Goal: Task Accomplishment & Management: Complete application form

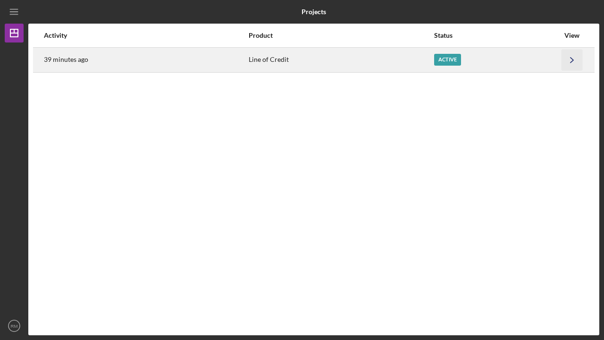
click at [573, 60] on polyline "button" at bounding box center [571, 59] width 3 height 5
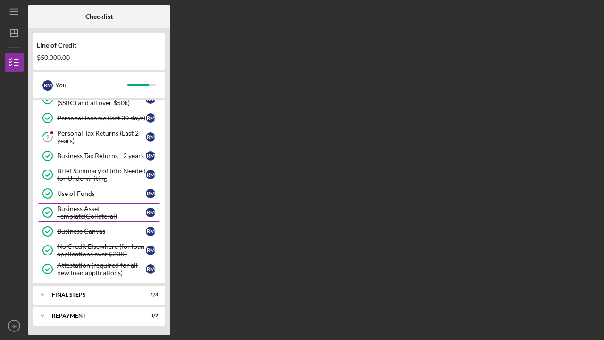
scroll to position [70, 0]
click at [81, 292] on div "FINAL STEPS" at bounding box center [102, 295] width 101 height 6
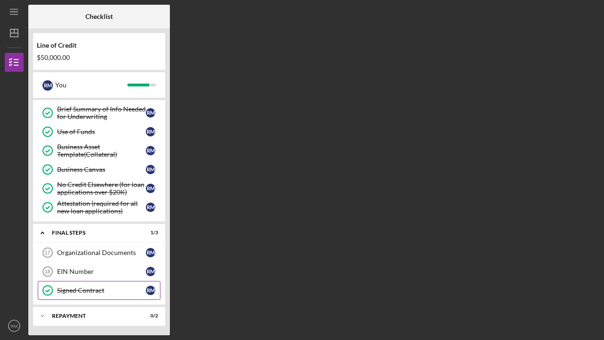
scroll to position [132, 0]
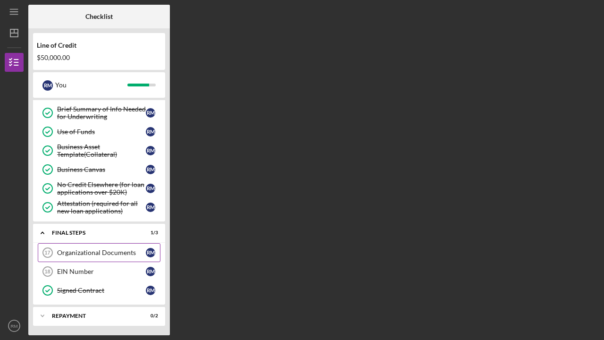
click at [100, 251] on div "Organizational Documents" at bounding box center [101, 253] width 89 height 8
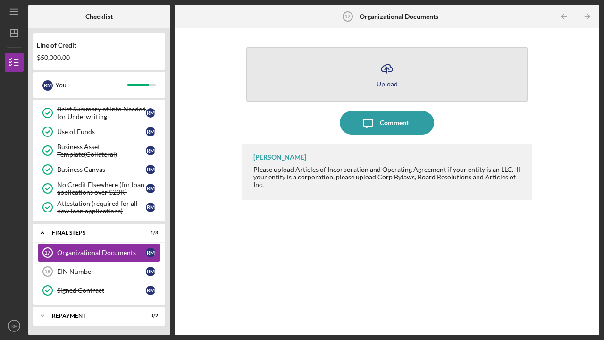
click at [389, 82] on div "Upload" at bounding box center [386, 83] width 21 height 7
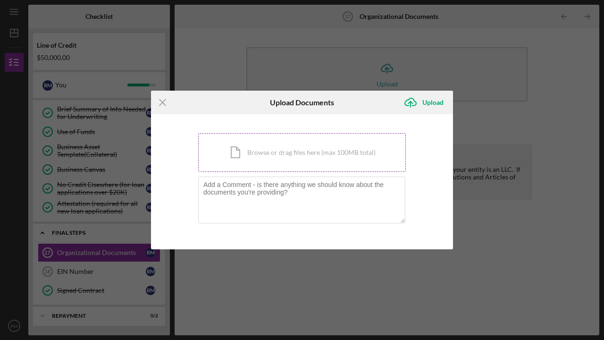
click at [302, 153] on div "Icon/Document Browse or drag files here (max 100MB total) Tap to choose files o…" at bounding box center [302, 152] width 208 height 39
click at [164, 99] on icon "Icon/Menu Close" at bounding box center [163, 103] width 24 height 24
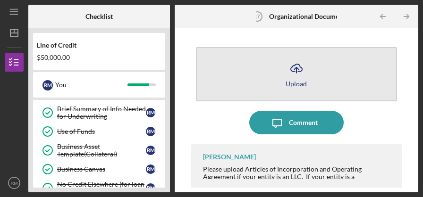
click at [331, 86] on button "Icon/Upload Upload" at bounding box center [296, 74] width 201 height 54
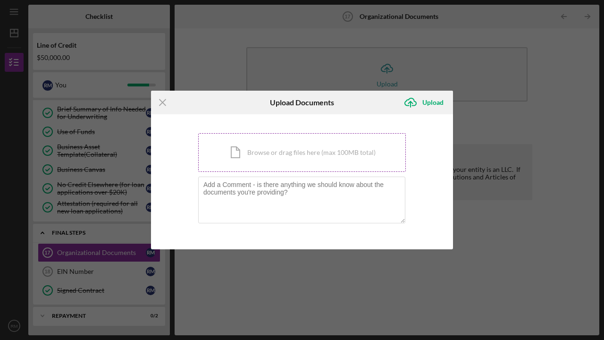
click at [300, 153] on div "Icon/Document Browse or drag files here (max 100MB total) Tap to choose files o…" at bounding box center [302, 152] width 208 height 39
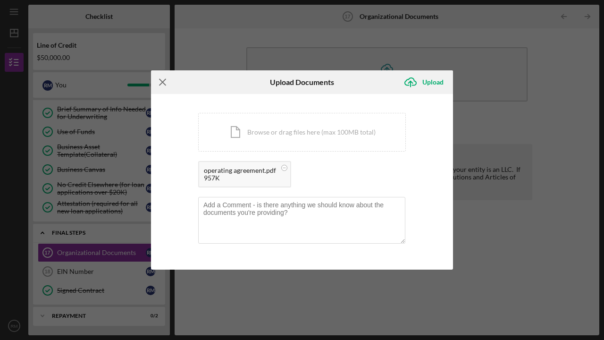
click at [166, 86] on icon "Icon/Menu Close" at bounding box center [163, 82] width 24 height 24
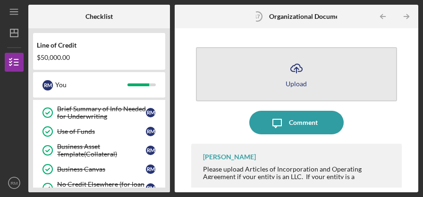
click at [248, 87] on button "Icon/Upload Upload" at bounding box center [296, 74] width 201 height 54
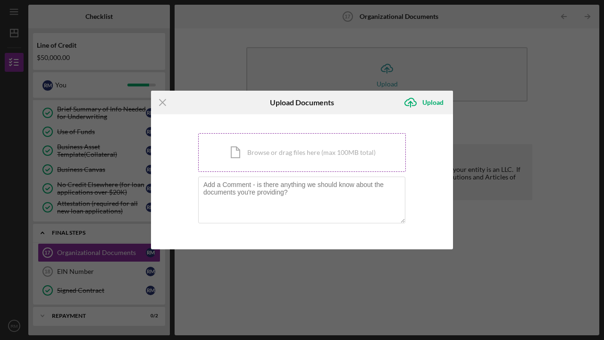
click at [289, 153] on div "Icon/Document Browse or drag files here (max 100MB total) Tap to choose files o…" at bounding box center [302, 152] width 208 height 39
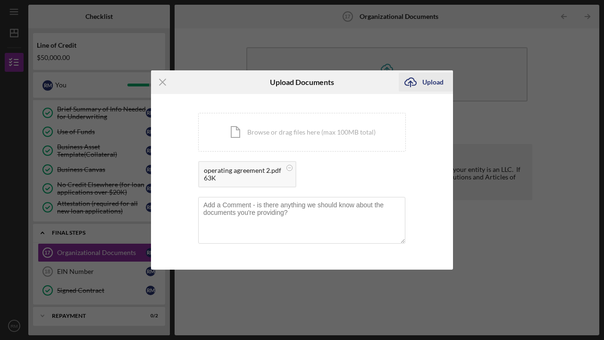
click at [428, 79] on div "Upload" at bounding box center [432, 82] width 21 height 19
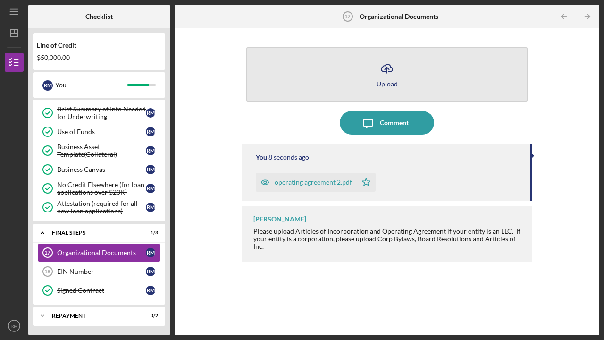
click at [384, 82] on div "Upload" at bounding box center [386, 83] width 21 height 7
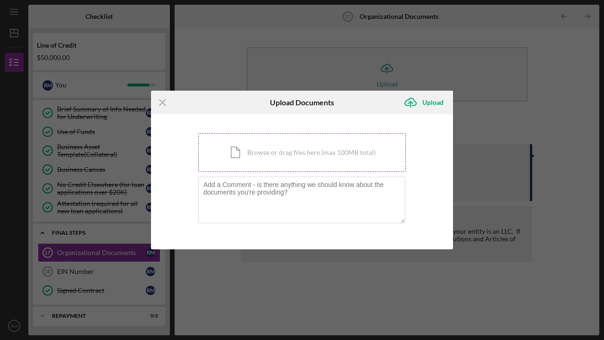
click at [278, 149] on div "Icon/Document Browse or drag files here (max 100MB total) Tap to choose files o…" at bounding box center [302, 152] width 208 height 39
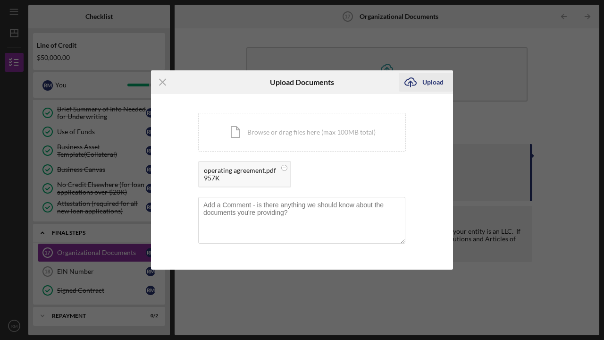
click at [441, 79] on div "Upload" at bounding box center [432, 82] width 21 height 19
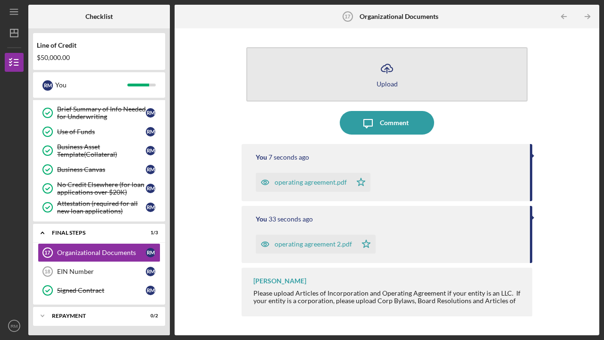
click at [445, 78] on button "Icon/Upload Upload" at bounding box center [386, 74] width 281 height 54
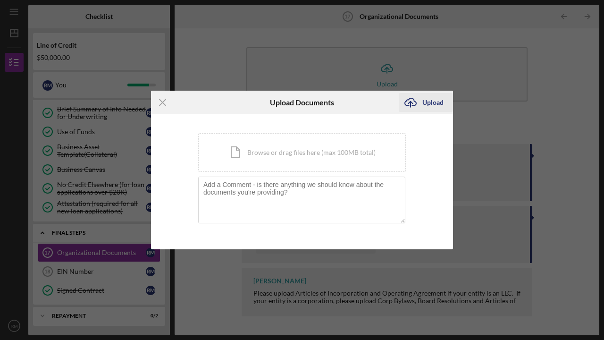
click at [442, 105] on div "Upload" at bounding box center [432, 102] width 21 height 19
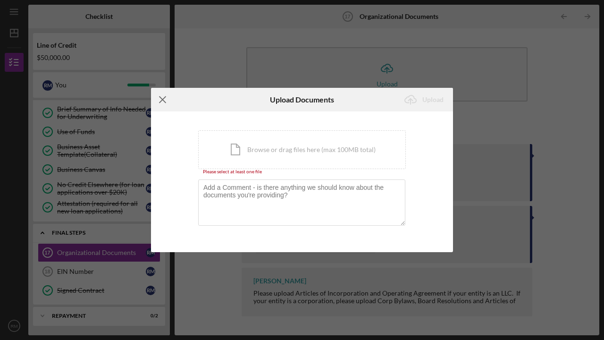
click at [161, 99] on line at bounding box center [162, 100] width 6 height 6
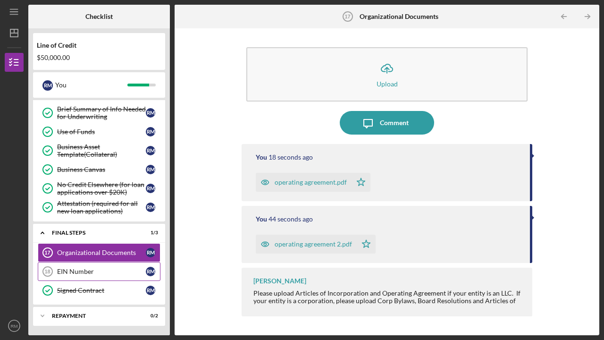
click at [76, 272] on div "EIN Number" at bounding box center [101, 271] width 89 height 8
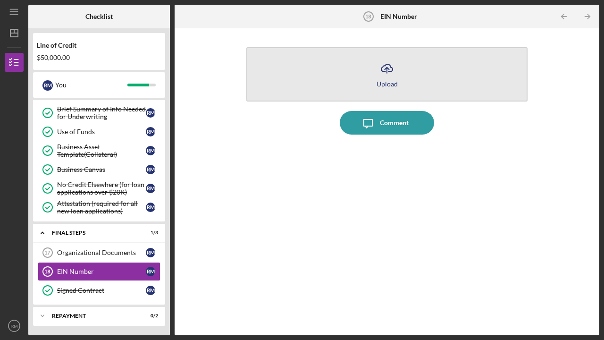
click at [373, 69] on button "Icon/Upload Upload" at bounding box center [386, 74] width 281 height 54
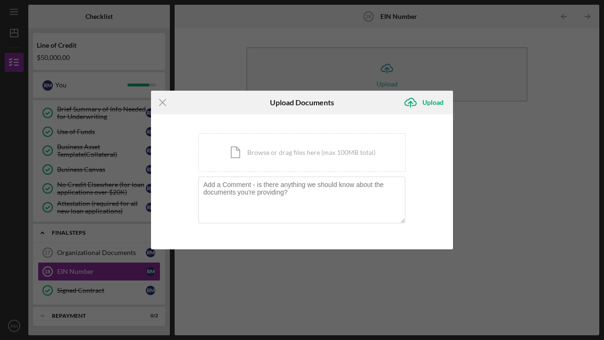
click at [452, 187] on div "You're uploading documents related to EIN Number . Icon/Document Browse or drag…" at bounding box center [302, 181] width 302 height 135
click at [331, 234] on div "You're uploading documents related to EIN Number . Icon/Document Browse or drag…" at bounding box center [302, 181] width 302 height 135
click at [163, 102] on line at bounding box center [162, 103] width 6 height 6
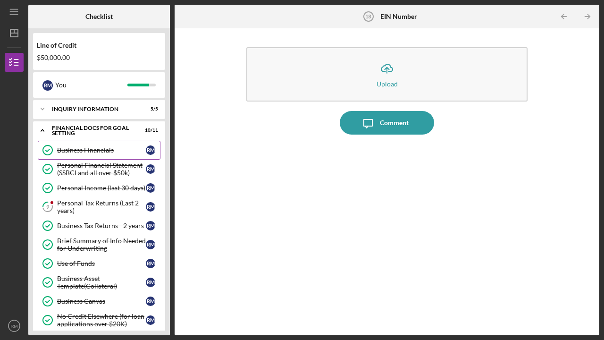
click at [87, 147] on div "Business Financials" at bounding box center [101, 150] width 89 height 8
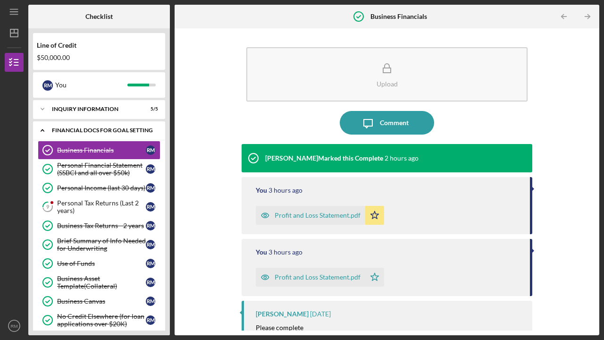
click at [83, 131] on div "Financial Docs for Goal Setting" at bounding box center [102, 130] width 101 height 6
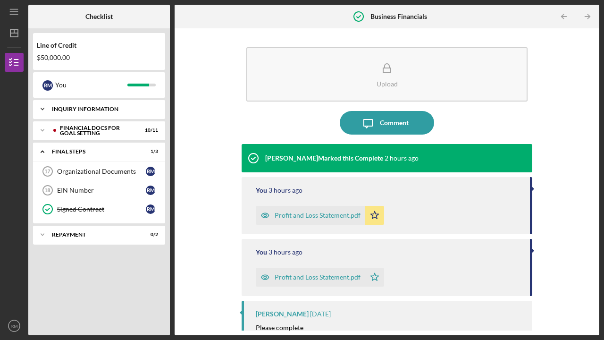
click at [86, 109] on div "INQUIRY INFORMATION" at bounding box center [102, 109] width 101 height 6
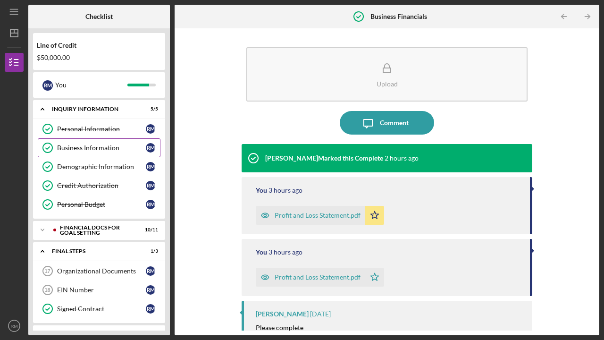
click at [78, 145] on div "Business Information" at bounding box center [101, 148] width 89 height 8
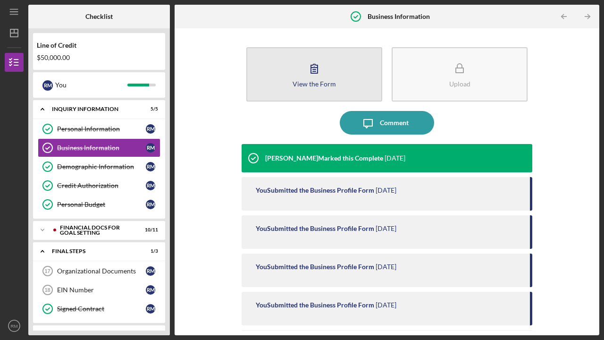
click at [302, 83] on div "View the Form" at bounding box center [313, 83] width 43 height 7
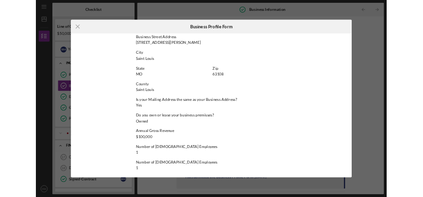
scroll to position [400, 0]
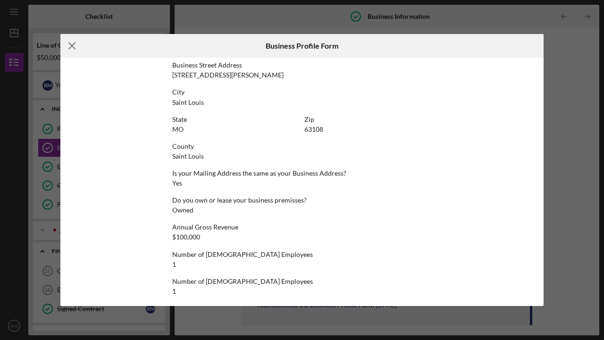
click at [72, 46] on line at bounding box center [72, 46] width 6 height 6
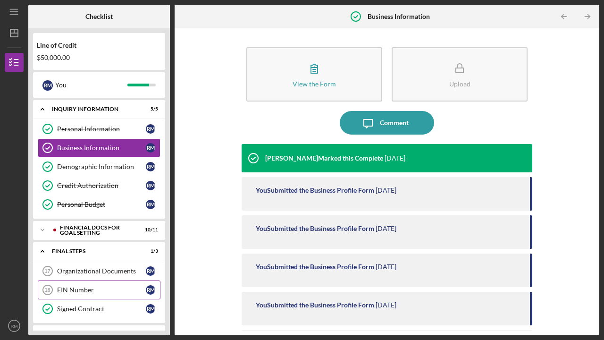
click at [80, 288] on div "EIN Number" at bounding box center [101, 290] width 89 height 8
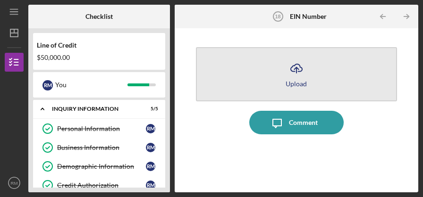
click at [258, 76] on button "Icon/Upload Upload" at bounding box center [296, 74] width 201 height 54
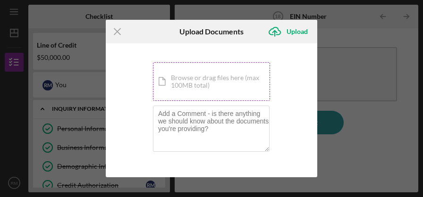
click at [218, 77] on div "Icon/Document Browse or drag files here (max 100MB total) Tap to choose files o…" at bounding box center [211, 81] width 117 height 39
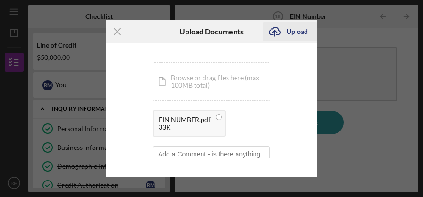
click at [302, 29] on div "Upload" at bounding box center [296, 31] width 21 height 19
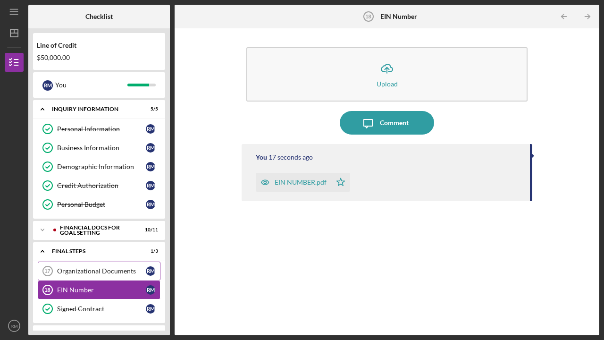
click at [87, 271] on div "Organizational Documents" at bounding box center [101, 271] width 89 height 8
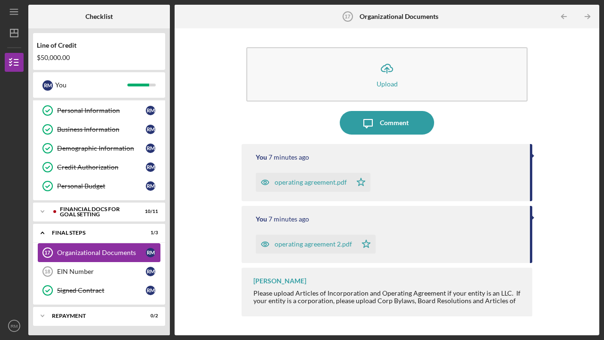
scroll to position [18, 0]
click at [589, 14] on icon "Icon/Table Pagination Arrow" at bounding box center [587, 16] width 21 height 21
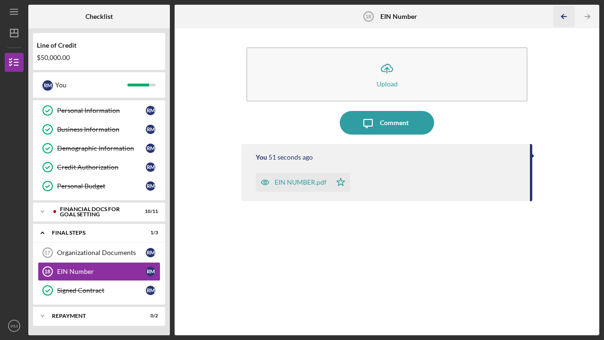
click at [562, 16] on polyline "button" at bounding box center [562, 17] width 2 height 4
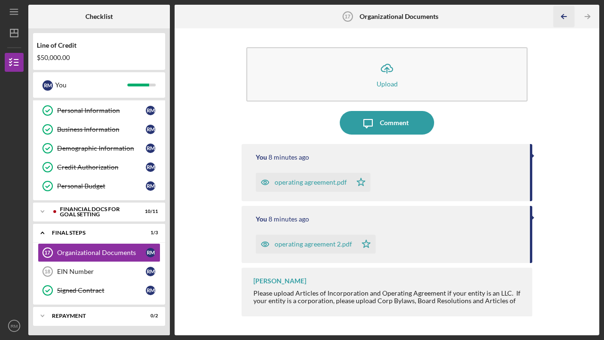
click at [562, 16] on polyline "button" at bounding box center [562, 17] width 2 height 4
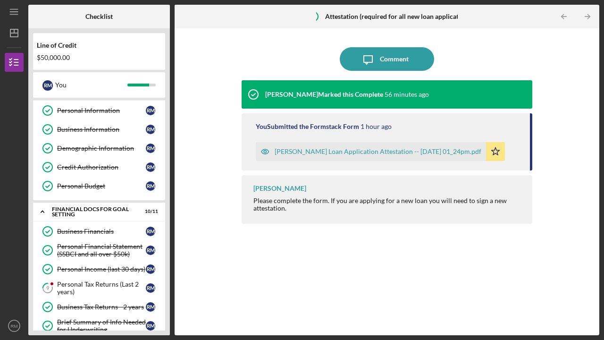
scroll to position [223, 0]
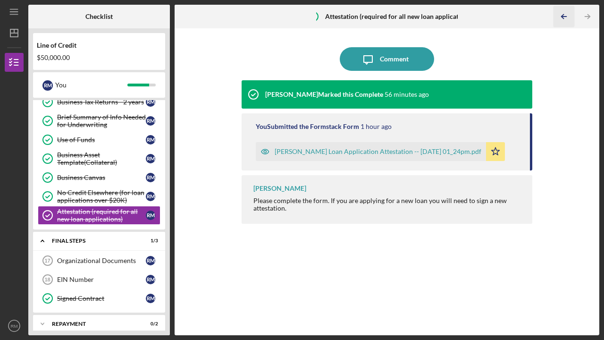
click at [563, 17] on icon "Icon/Table Pagination Arrow" at bounding box center [563, 16] width 21 height 21
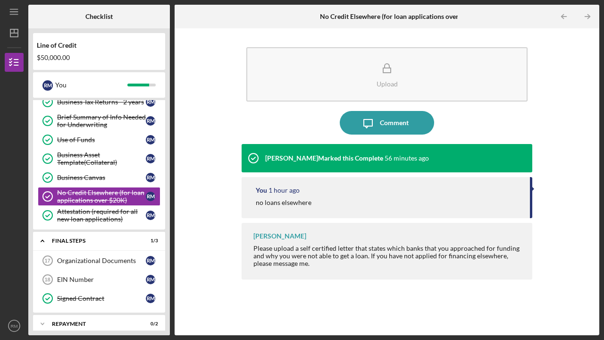
click at [563, 17] on icon "Icon/Table Pagination Arrow" at bounding box center [563, 16] width 21 height 21
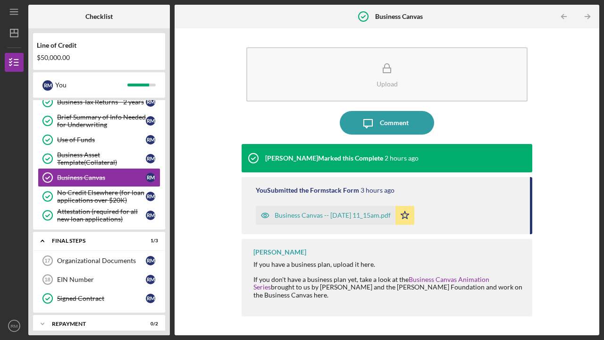
click at [563, 17] on icon "Icon/Table Pagination Arrow" at bounding box center [563, 16] width 21 height 21
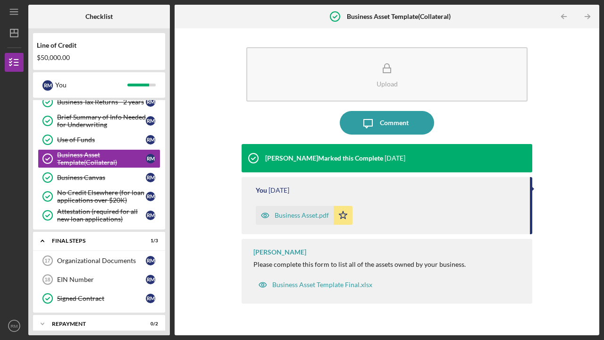
click at [563, 17] on icon "Icon/Table Pagination Arrow" at bounding box center [563, 16] width 21 height 21
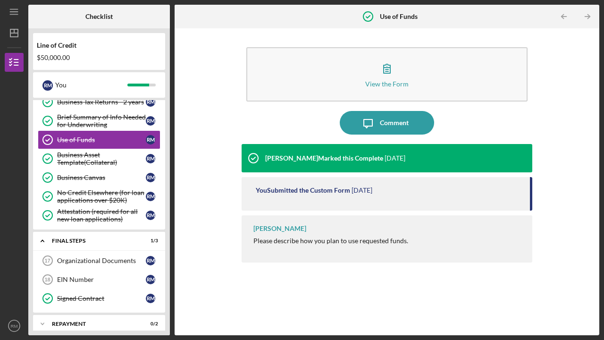
click at [563, 17] on icon "Icon/Table Pagination Arrow" at bounding box center [563, 16] width 21 height 21
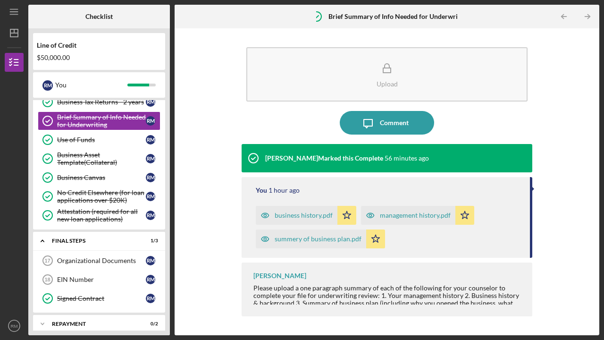
click at [563, 17] on div "Checklist Line of Credit $50,000.00 R M You Icon/Expander INQUIRY INFORMATION 5…" at bounding box center [313, 170] width 571 height 330
click at [563, 17] on icon "Icon/Table Pagination Arrow" at bounding box center [563, 16] width 21 height 21
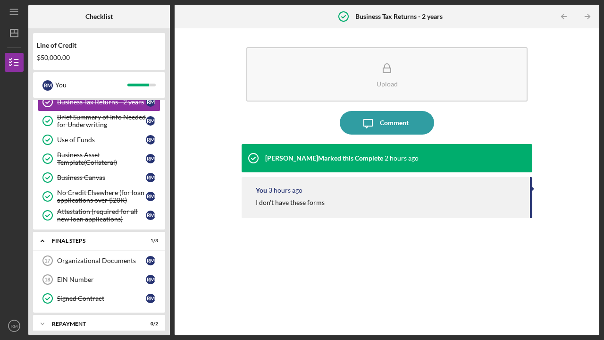
click at [563, 17] on icon "Icon/Table Pagination Arrow" at bounding box center [563, 16] width 21 height 21
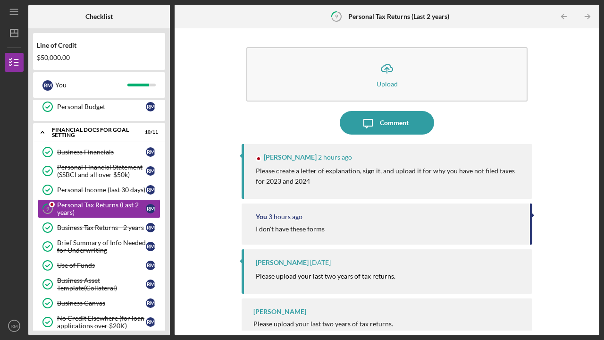
scroll to position [91, 0]
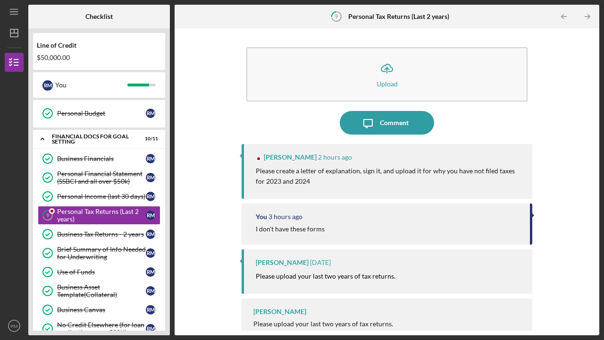
click at [563, 17] on icon "Icon/Table Pagination Arrow" at bounding box center [563, 16] width 21 height 21
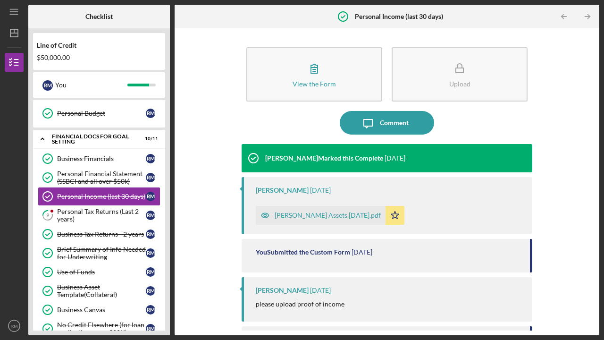
click at [563, 17] on icon "Icon/Table Pagination Arrow" at bounding box center [563, 16] width 21 height 21
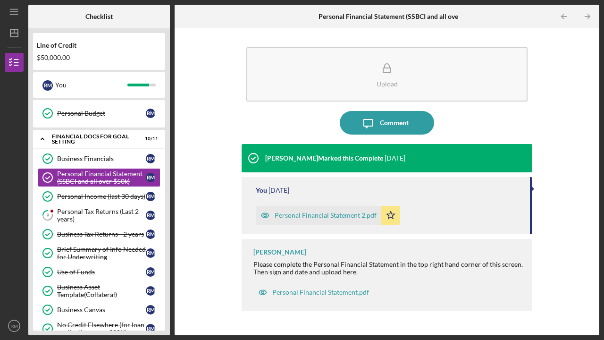
click at [563, 17] on icon "Icon/Table Pagination Arrow" at bounding box center [563, 16] width 21 height 21
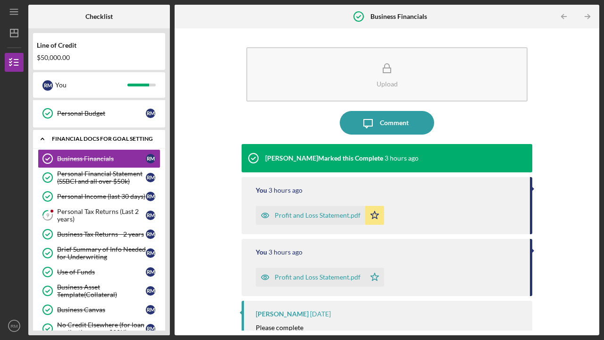
click at [58, 138] on div "Financial Docs for Goal Setting" at bounding box center [102, 139] width 101 height 6
